Goal: Find specific page/section: Find specific page/section

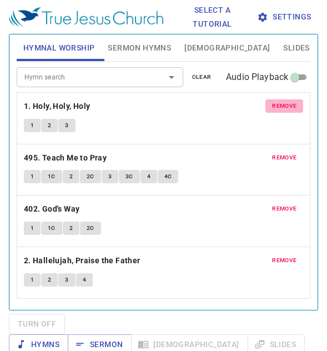
click at [265, 109] on button "remove" at bounding box center [284, 105] width 38 height 13
click at [265, 151] on button "remove" at bounding box center [284, 157] width 38 height 13
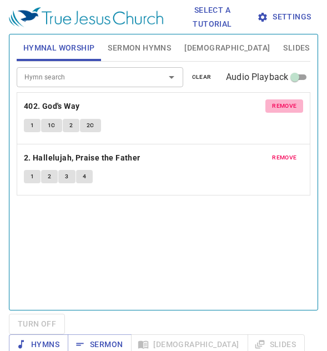
click at [272, 109] on span "remove" at bounding box center [284, 106] width 24 height 10
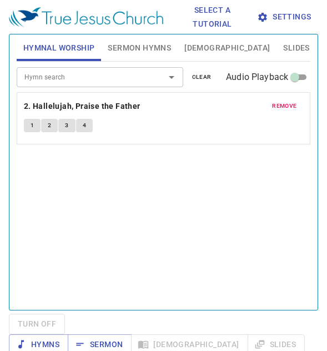
click at [272, 111] on span "remove" at bounding box center [284, 106] width 24 height 10
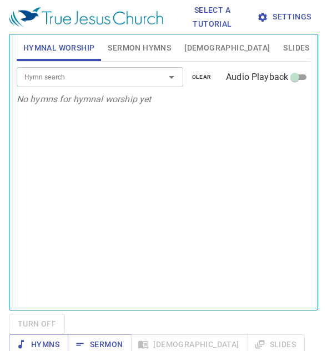
click at [149, 84] on div at bounding box center [163, 77] width 29 height 16
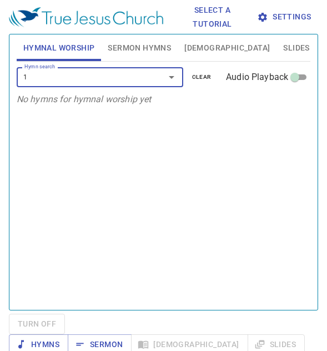
type input "18"
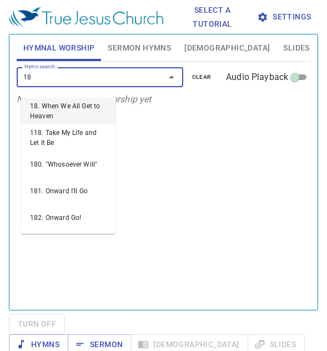
click at [66, 120] on li "18. When We All Get to Heaven" at bounding box center [68, 111] width 94 height 27
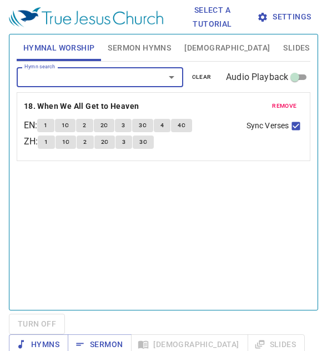
click at [52, 149] on button "1" at bounding box center [46, 141] width 17 height 13
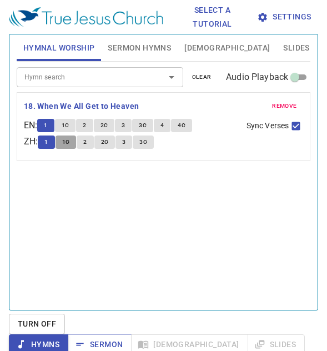
click at [77, 149] on button "1C" at bounding box center [66, 141] width 21 height 13
click at [127, 149] on button "3" at bounding box center [123, 141] width 17 height 13
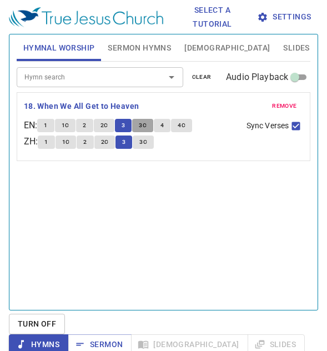
click at [132, 132] on button "3C" at bounding box center [142, 125] width 21 height 13
click at [160, 130] on span "4" at bounding box center [161, 125] width 3 height 10
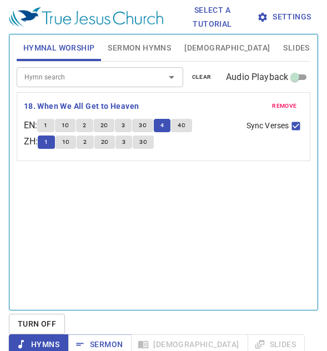
drag, startPoint x: 134, startPoint y: 158, endPoint x: 138, endPoint y: 165, distance: 9.0
click at [125, 147] on span "3" at bounding box center [123, 142] width 3 height 10
click at [160, 130] on span "4" at bounding box center [161, 125] width 3 height 10
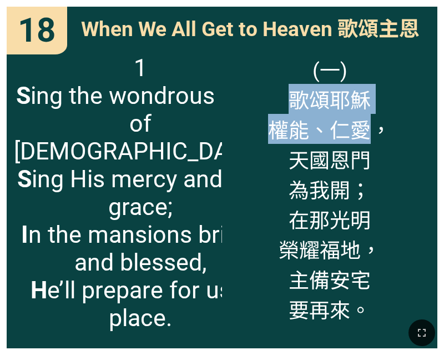
drag, startPoint x: 288, startPoint y: 89, endPoint x: 362, endPoint y: 124, distance: 81.7
click at [362, 124] on span "(一) 歌頌[DEMOGRAPHIC_DATA][PERSON_NAME]、仁愛， 天國恩門 為我開； 在那光明 榮耀福地， 主備安宅 要再來。" at bounding box center [329, 189] width 123 height 270
click at [363, 127] on span "(一) 歌頌[DEMOGRAPHIC_DATA][PERSON_NAME]、仁愛， 天國恩門 為我開； 在那光明 榮耀福地， 主備安宅 要再來。" at bounding box center [329, 189] width 123 height 270
click at [345, 105] on span "(一) 歌頌[DEMOGRAPHIC_DATA][PERSON_NAME]、仁愛， 天國恩門 為我開； 在那光明 榮耀福地， 主備安宅 要再來。" at bounding box center [329, 189] width 123 height 270
